Goal: Task Accomplishment & Management: Use online tool/utility

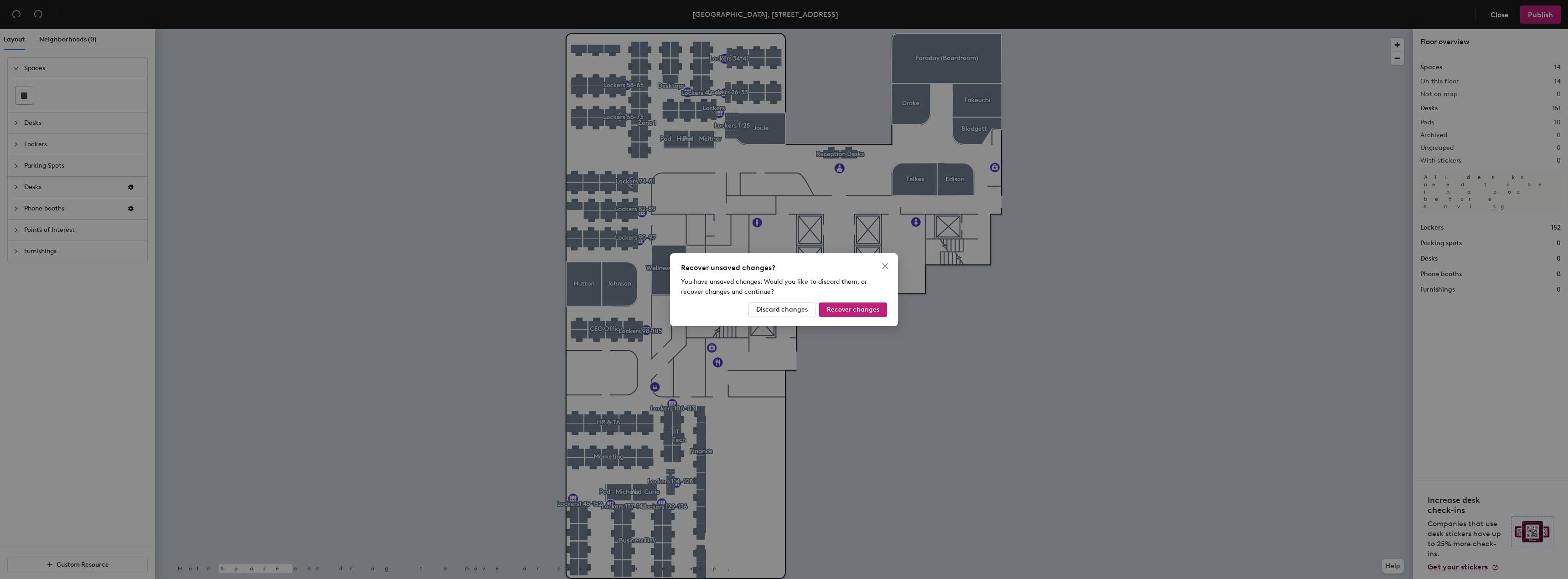
click at [886, 274] on div "Recover unsaved changes? You have unsaved changes. Would you like to discard th…" at bounding box center [784, 290] width 228 height 73
click at [886, 268] on icon "close" at bounding box center [885, 266] width 7 height 7
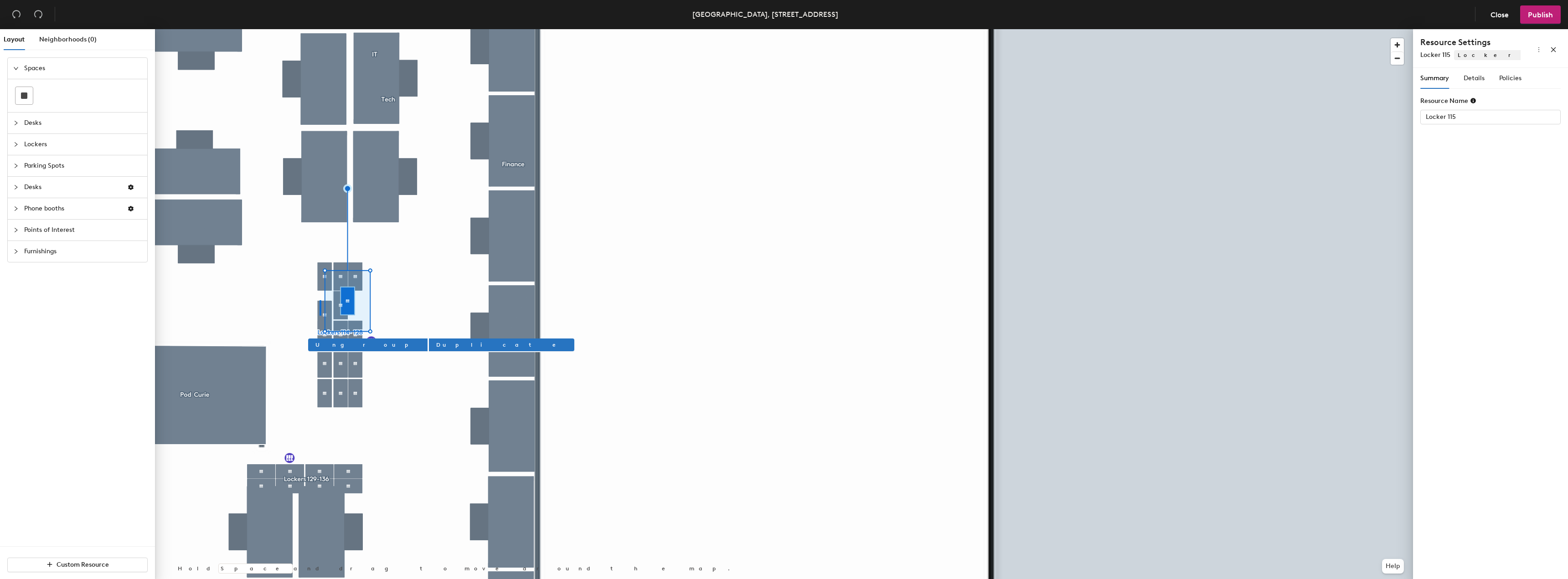
click at [320, 29] on div at bounding box center [784, 29] width 1258 height 0
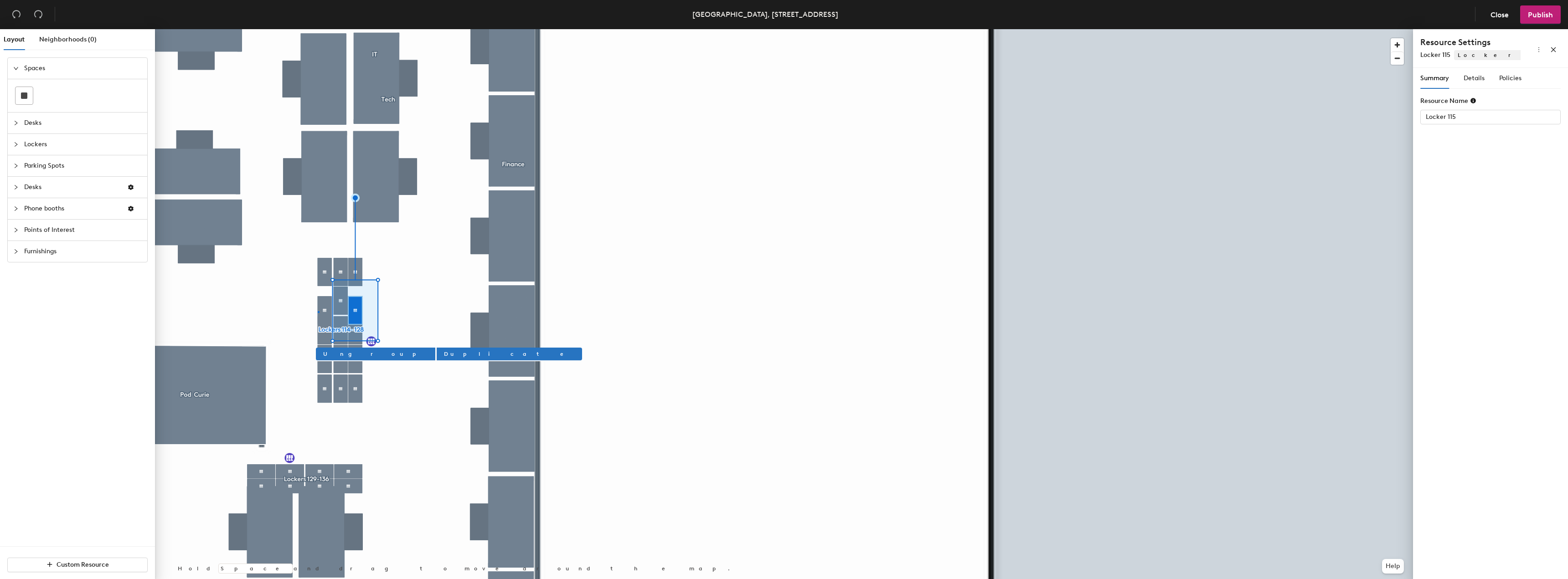
click at [318, 29] on div at bounding box center [784, 29] width 1258 height 0
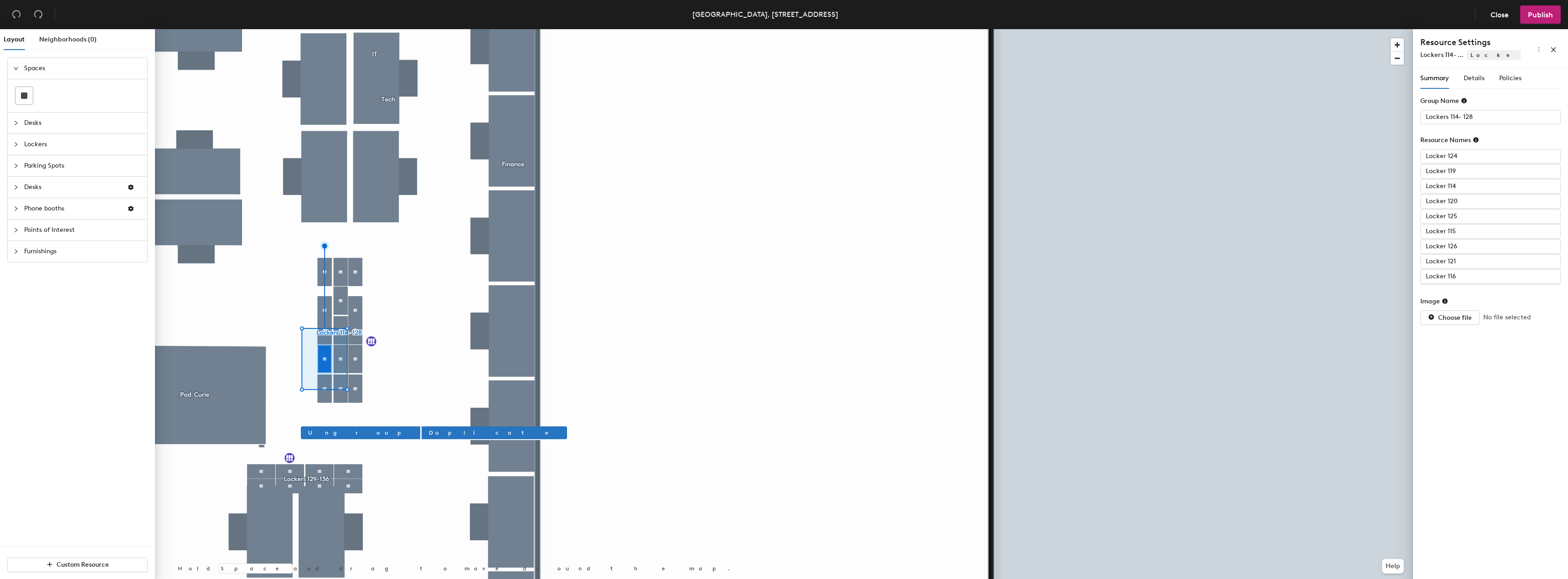
type input "Locker 116"
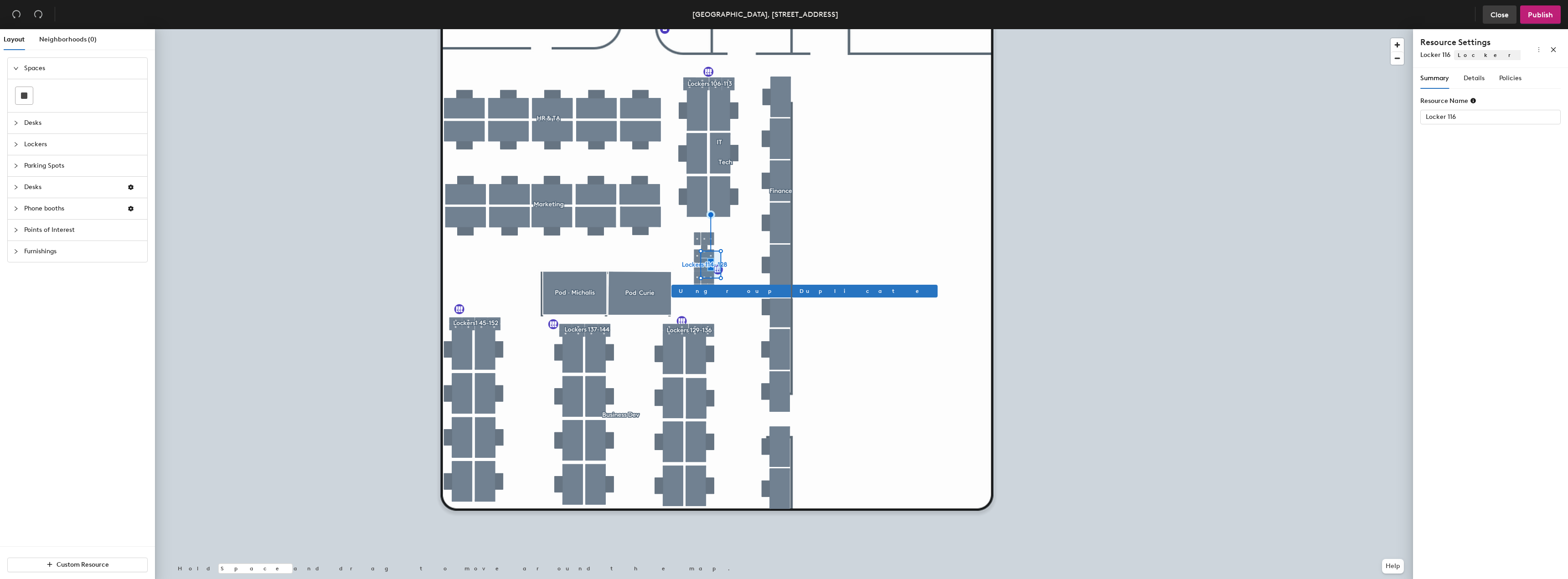
click at [1514, 11] on button "Close" at bounding box center [1499, 15] width 34 height 19
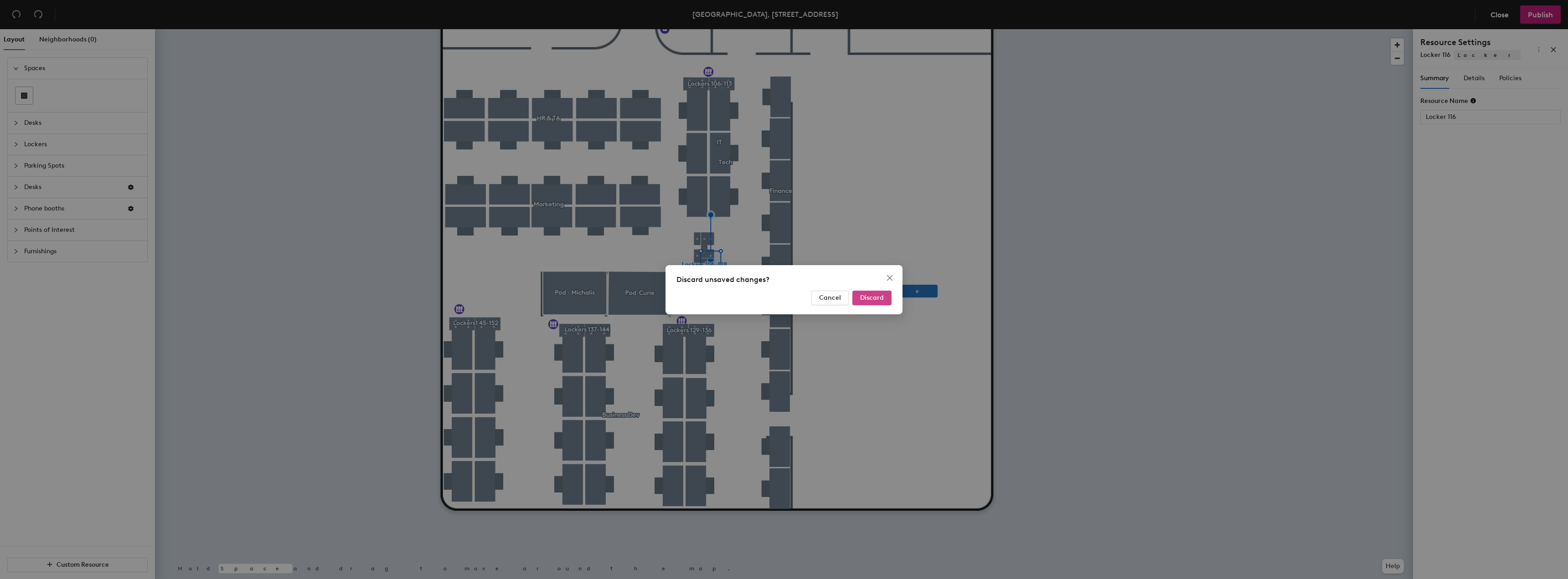
click at [875, 299] on span "Discard" at bounding box center [871, 298] width 23 height 8
